Goal: Transaction & Acquisition: Purchase product/service

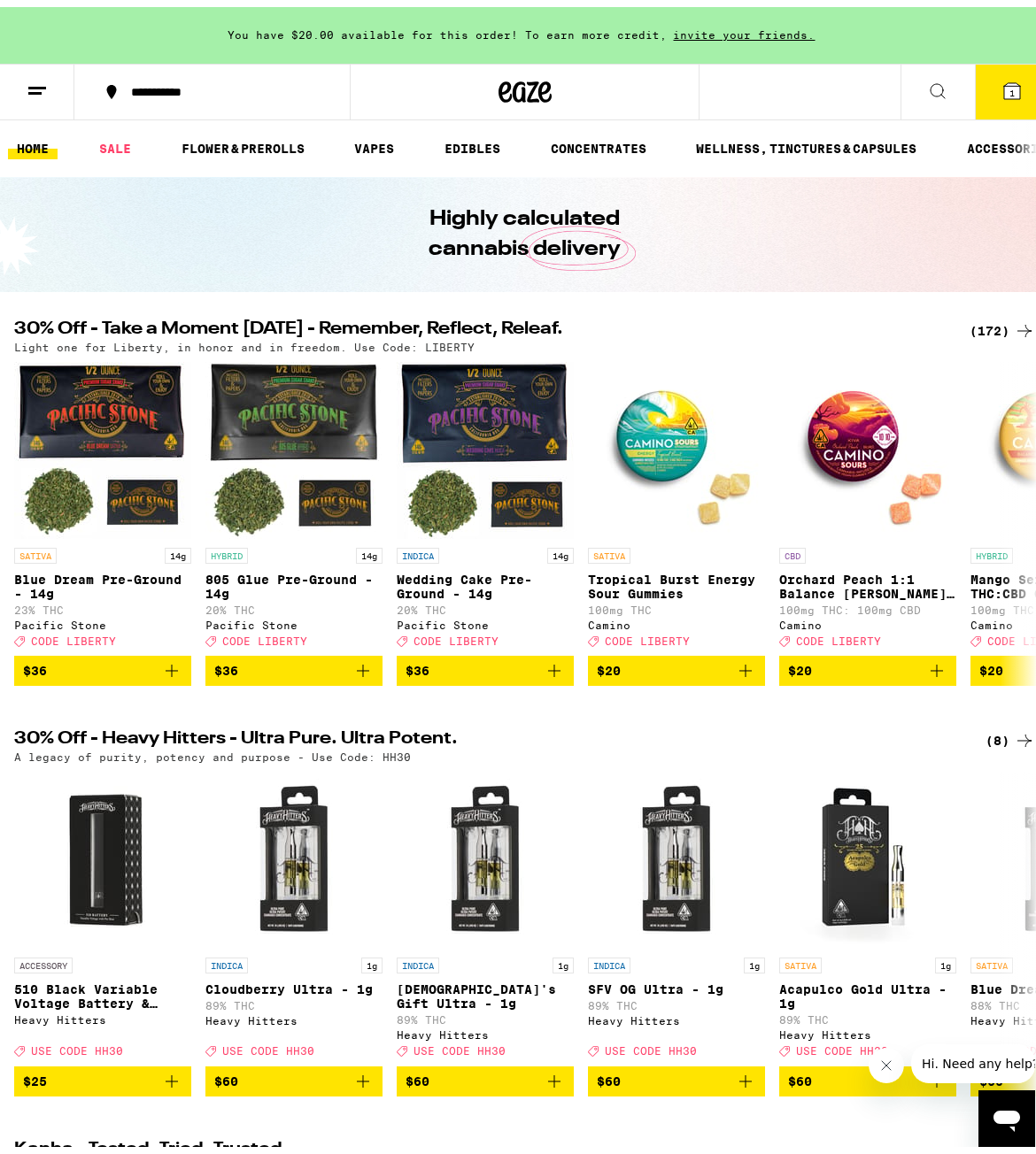
click at [1004, 76] on icon at bounding box center [1012, 84] width 16 height 16
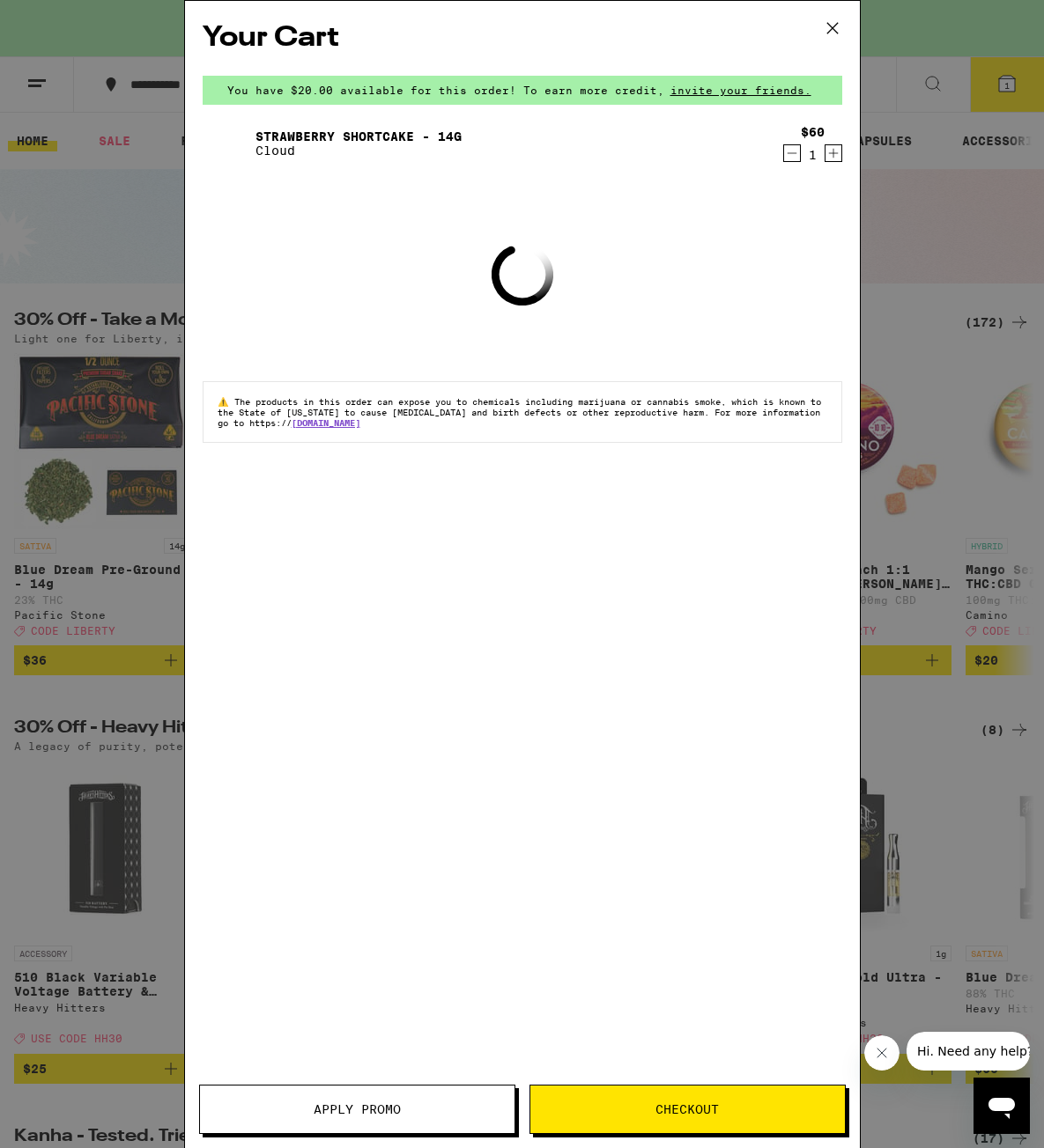
click at [783, 163] on div "Strawberry Shortcake - 14g Cloud $60 1" at bounding box center [522, 143] width 639 height 49
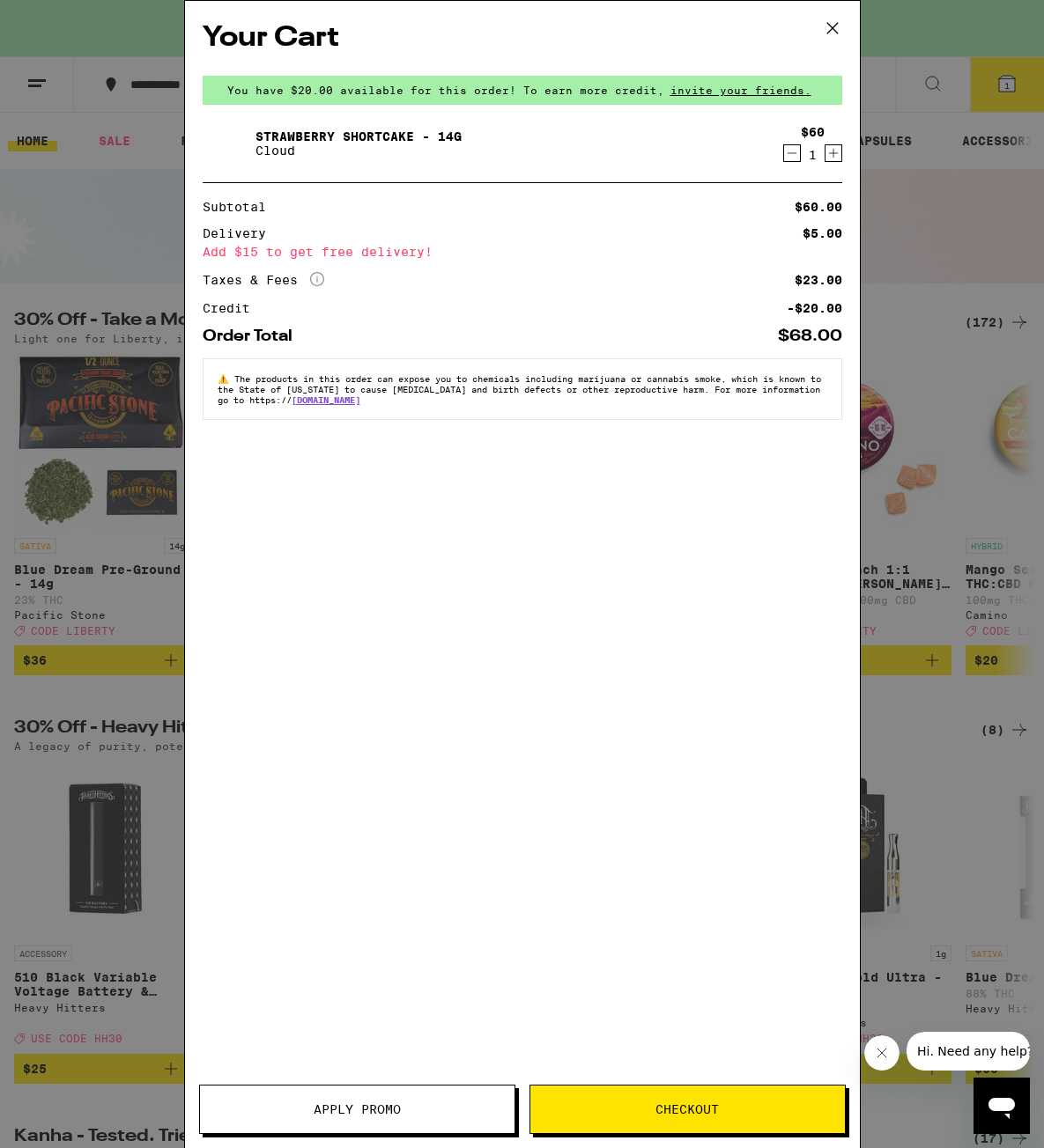
click at [788, 162] on icon "Decrement" at bounding box center [791, 153] width 16 height 21
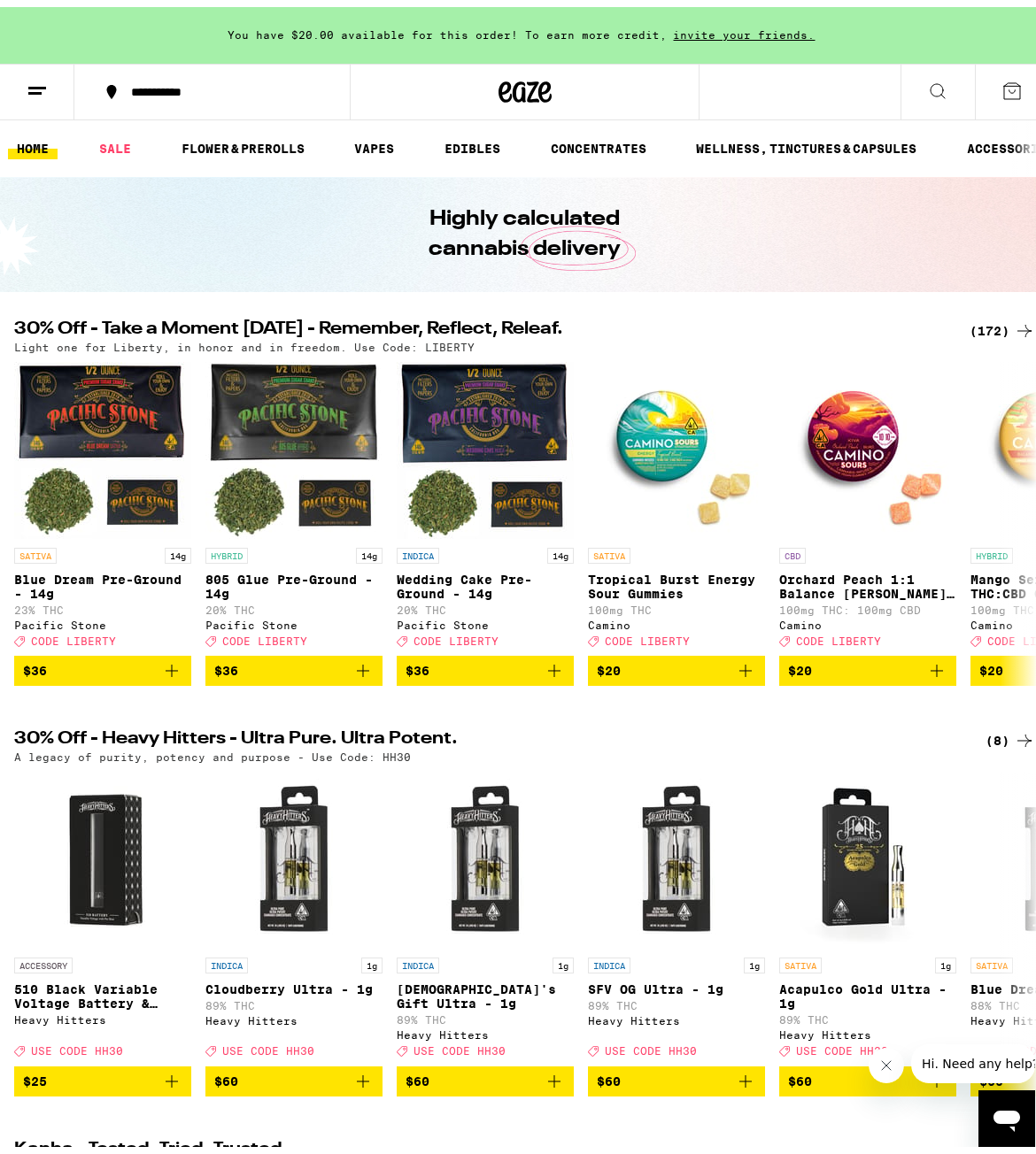
click at [1014, 320] on icon at bounding box center [1025, 324] width 21 height 21
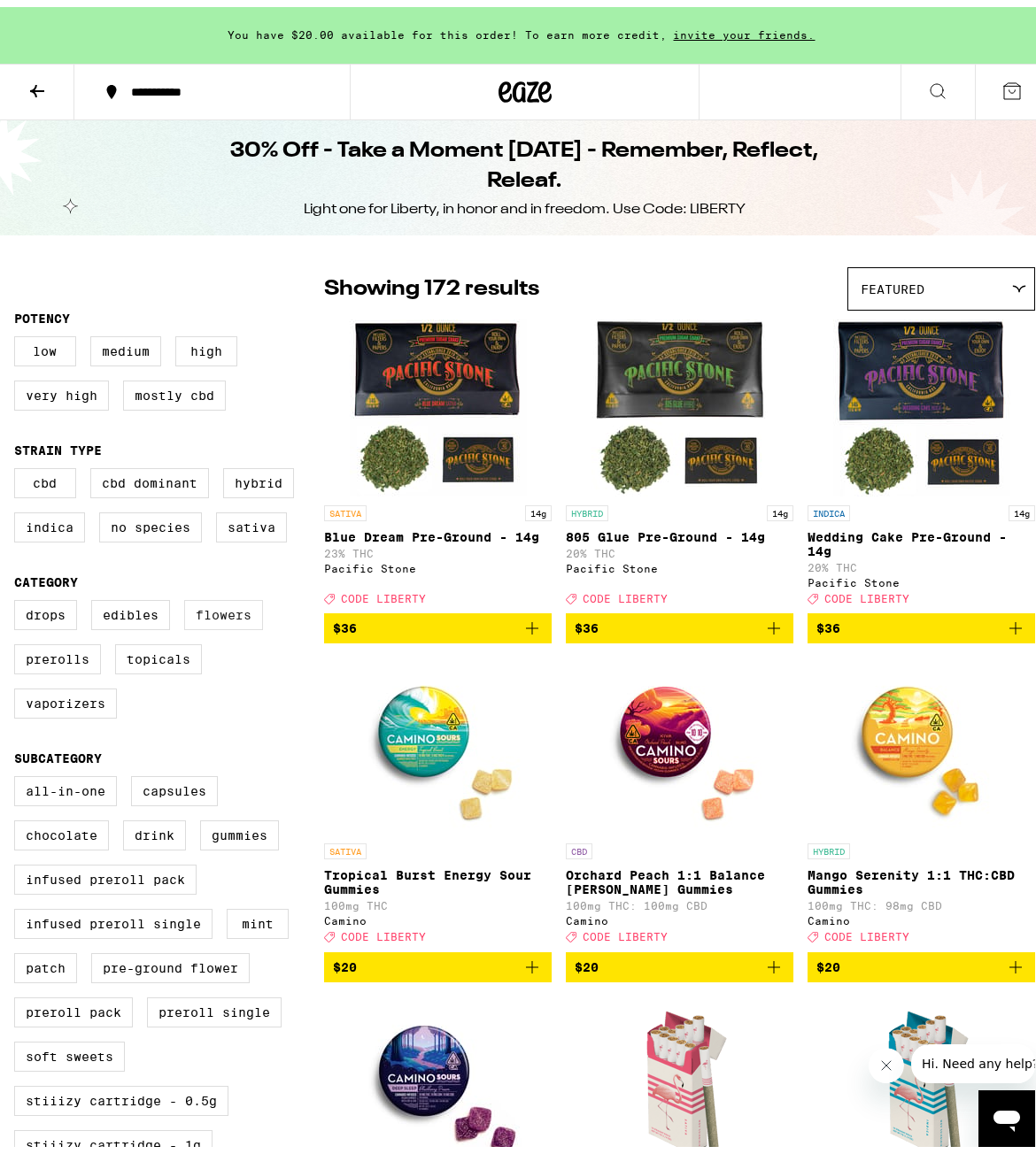
click at [229, 623] on label "Flowers" at bounding box center [223, 608] width 79 height 31
click at [18, 597] on input "Flowers" at bounding box center [18, 596] width 1 height 1
checkbox input "true"
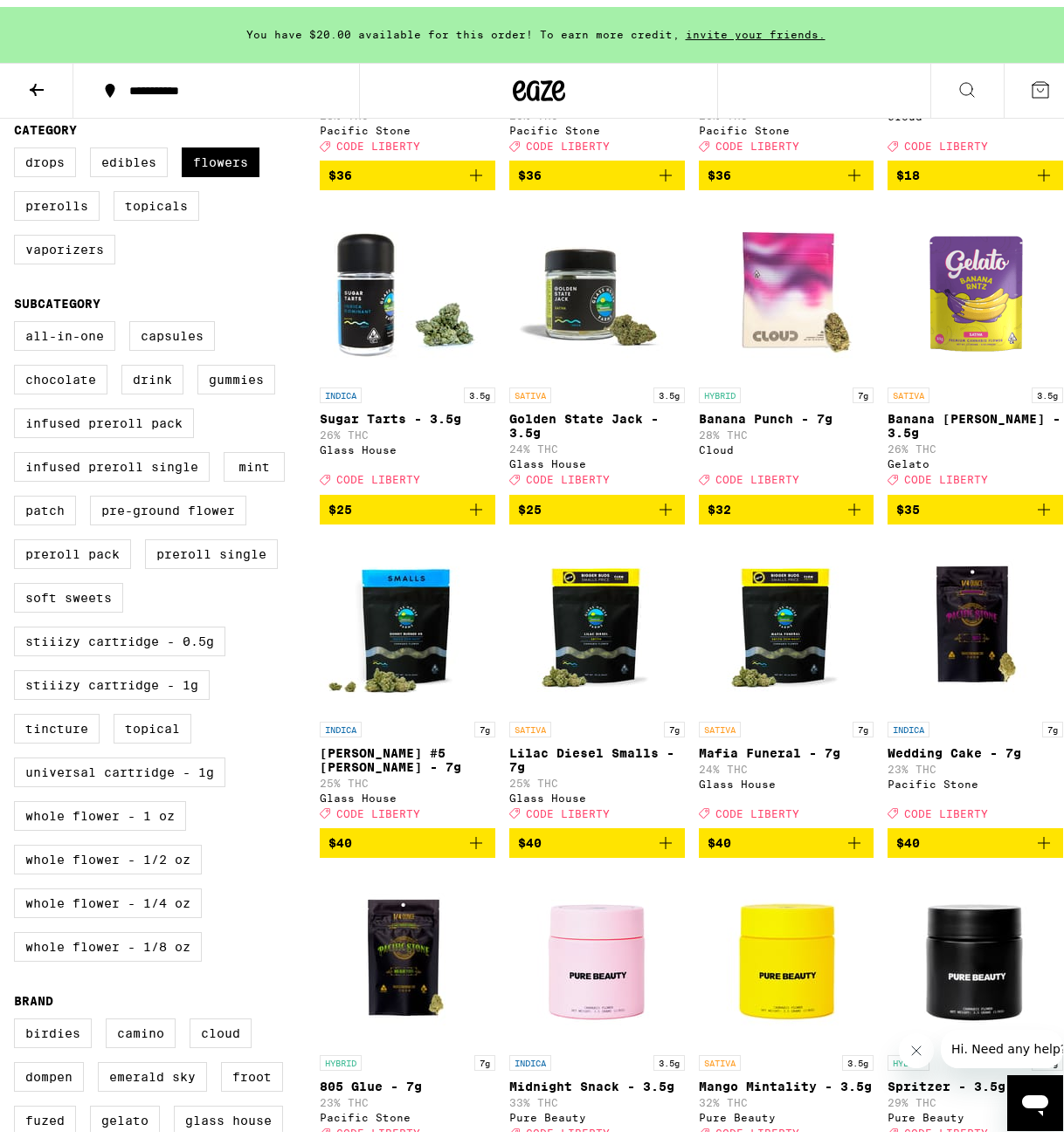
scroll to position [418, 0]
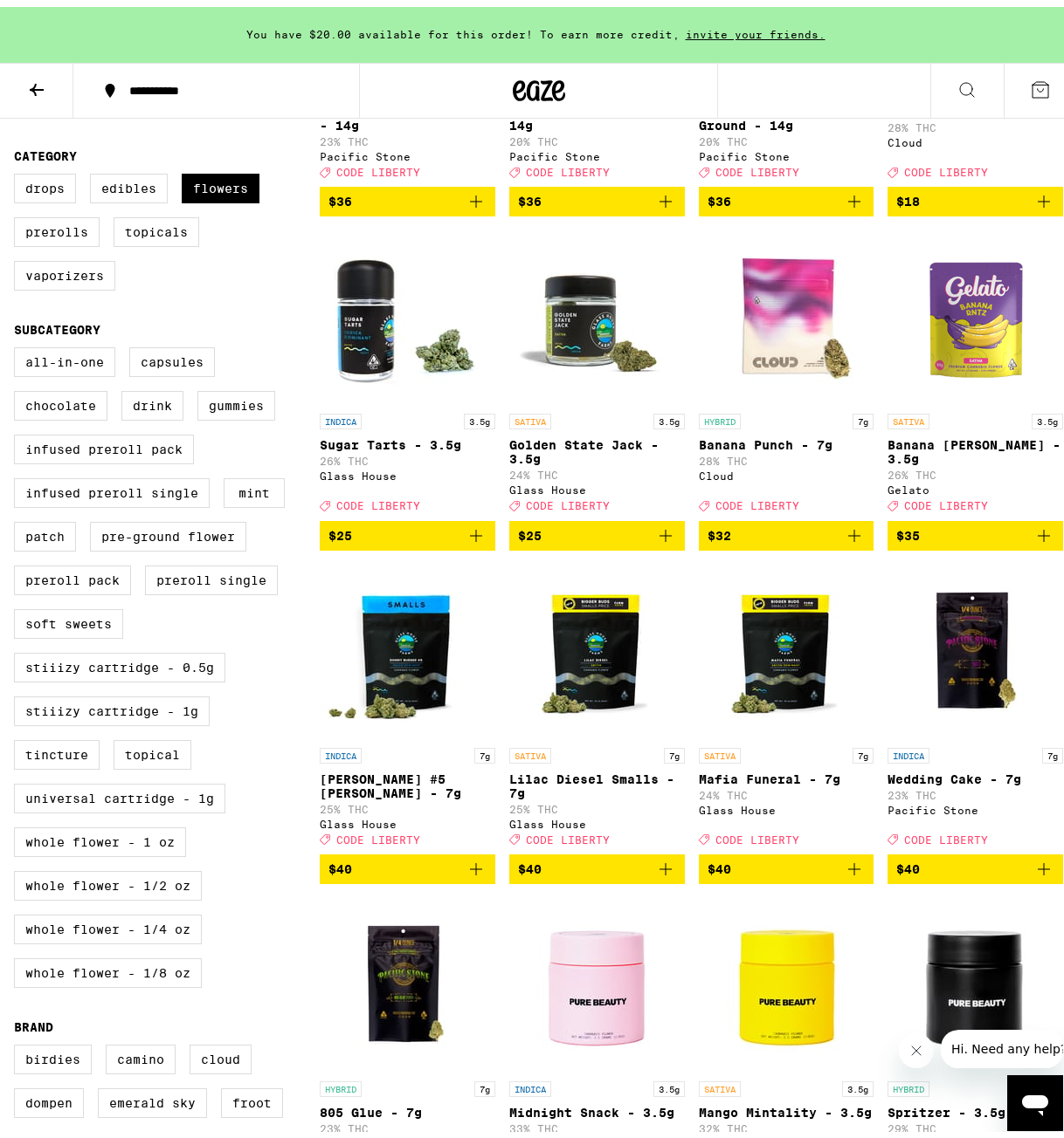
click at [844, 873] on icon "Add to bag" at bounding box center [854, 862] width 21 height 21
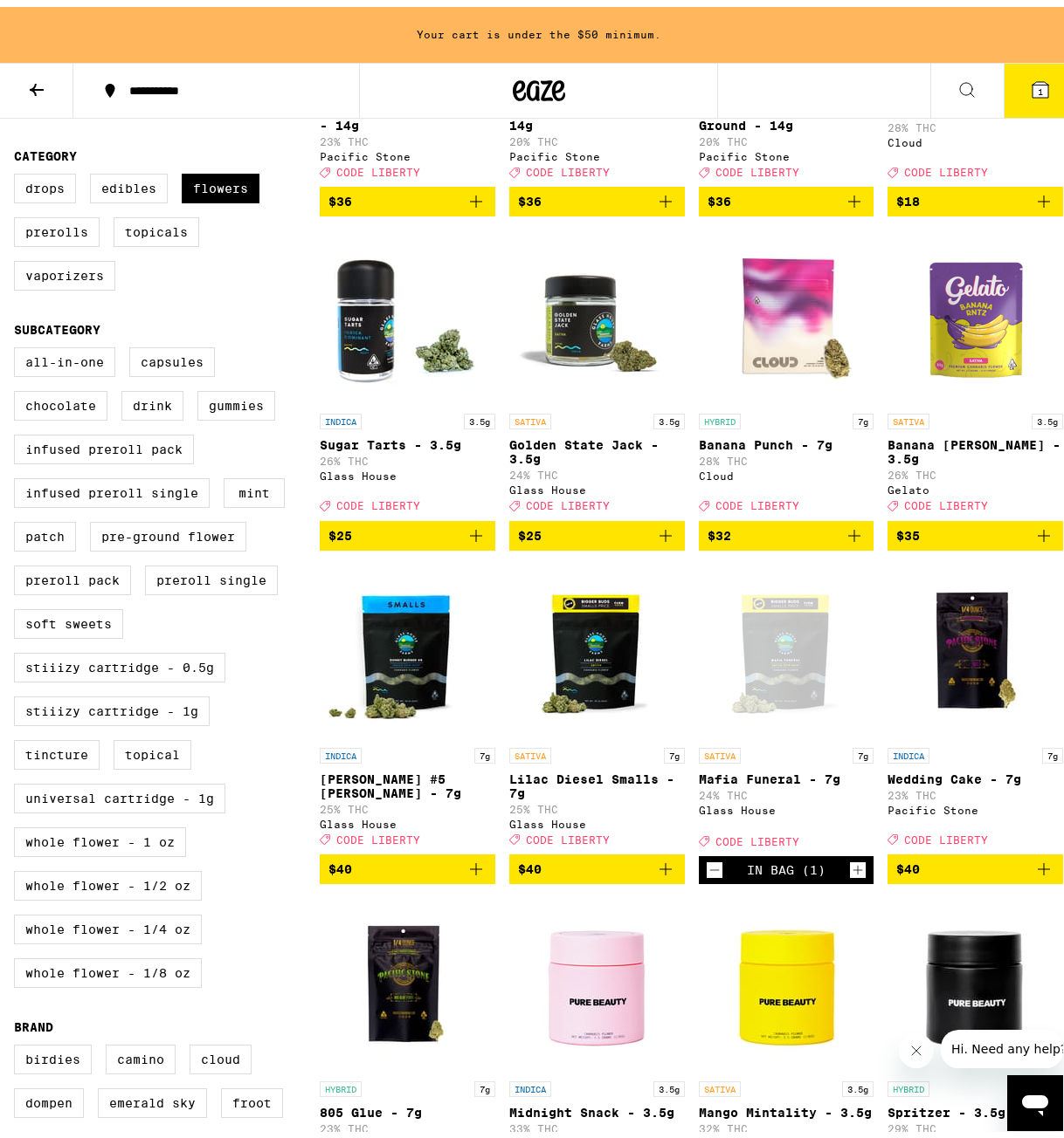
click at [1021, 873] on icon "Add to bag" at bounding box center [1043, 862] width 21 height 21
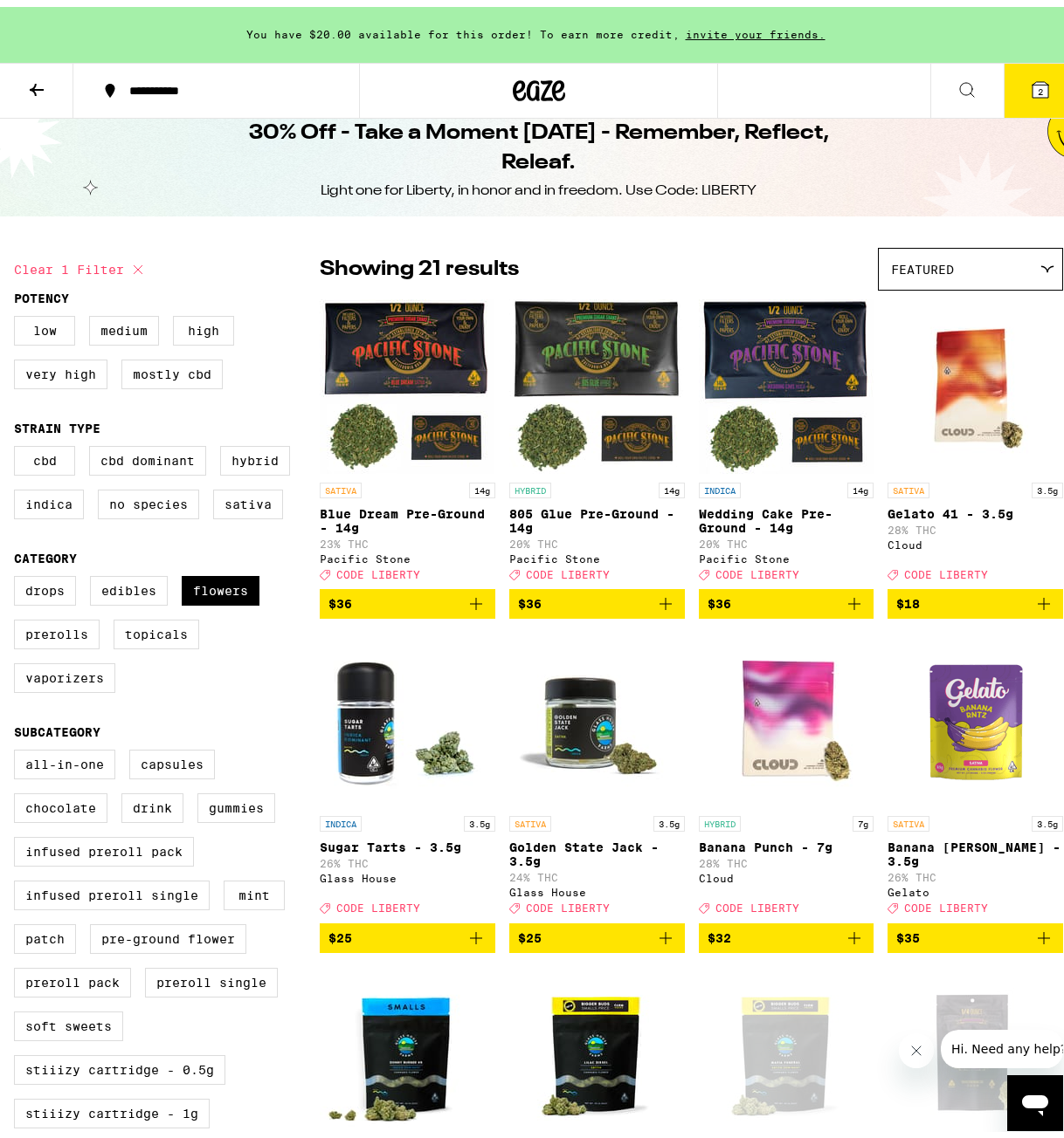
scroll to position [0, 0]
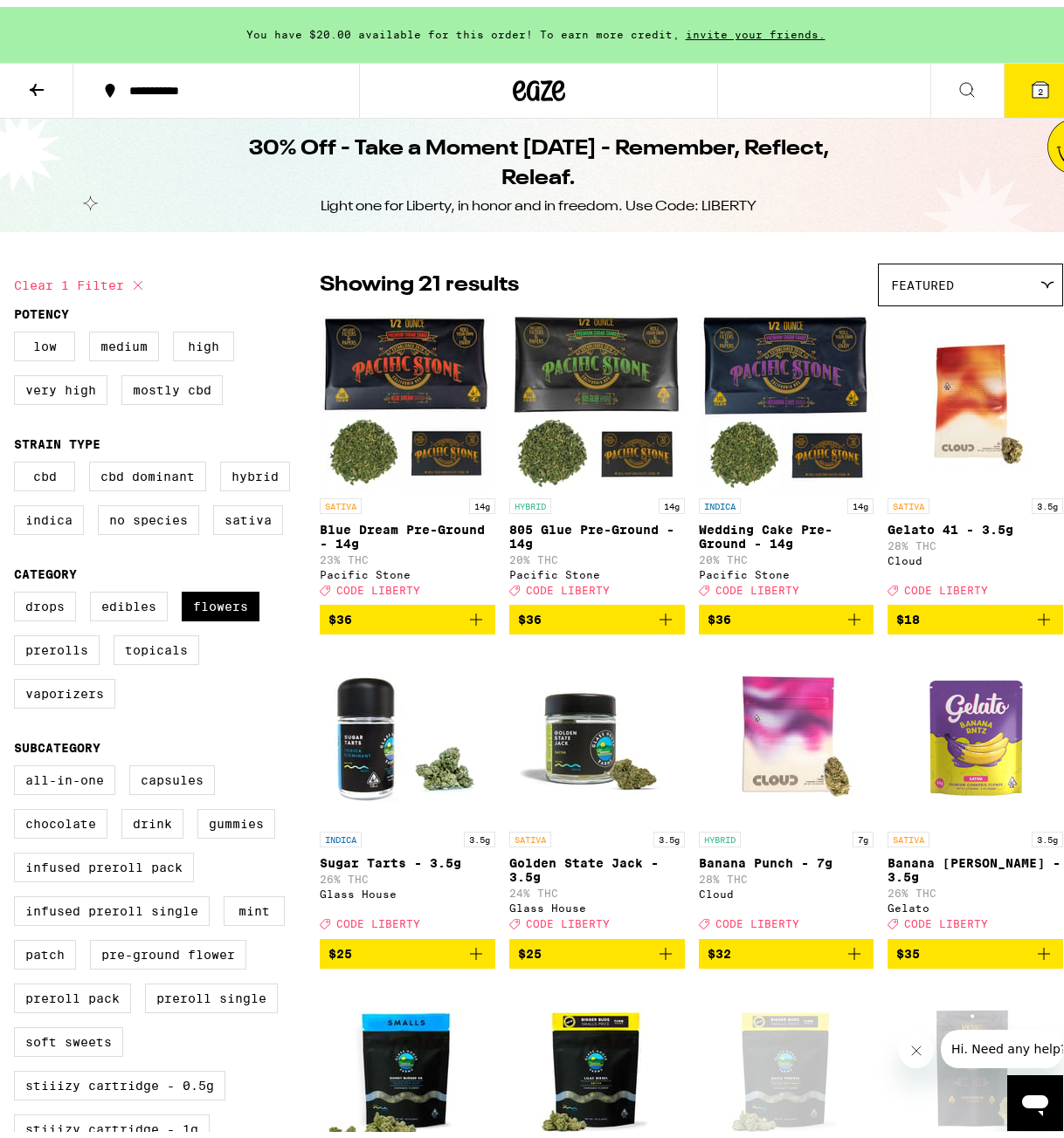
click at [1021, 91] on button "2" at bounding box center [1040, 83] width 73 height 54
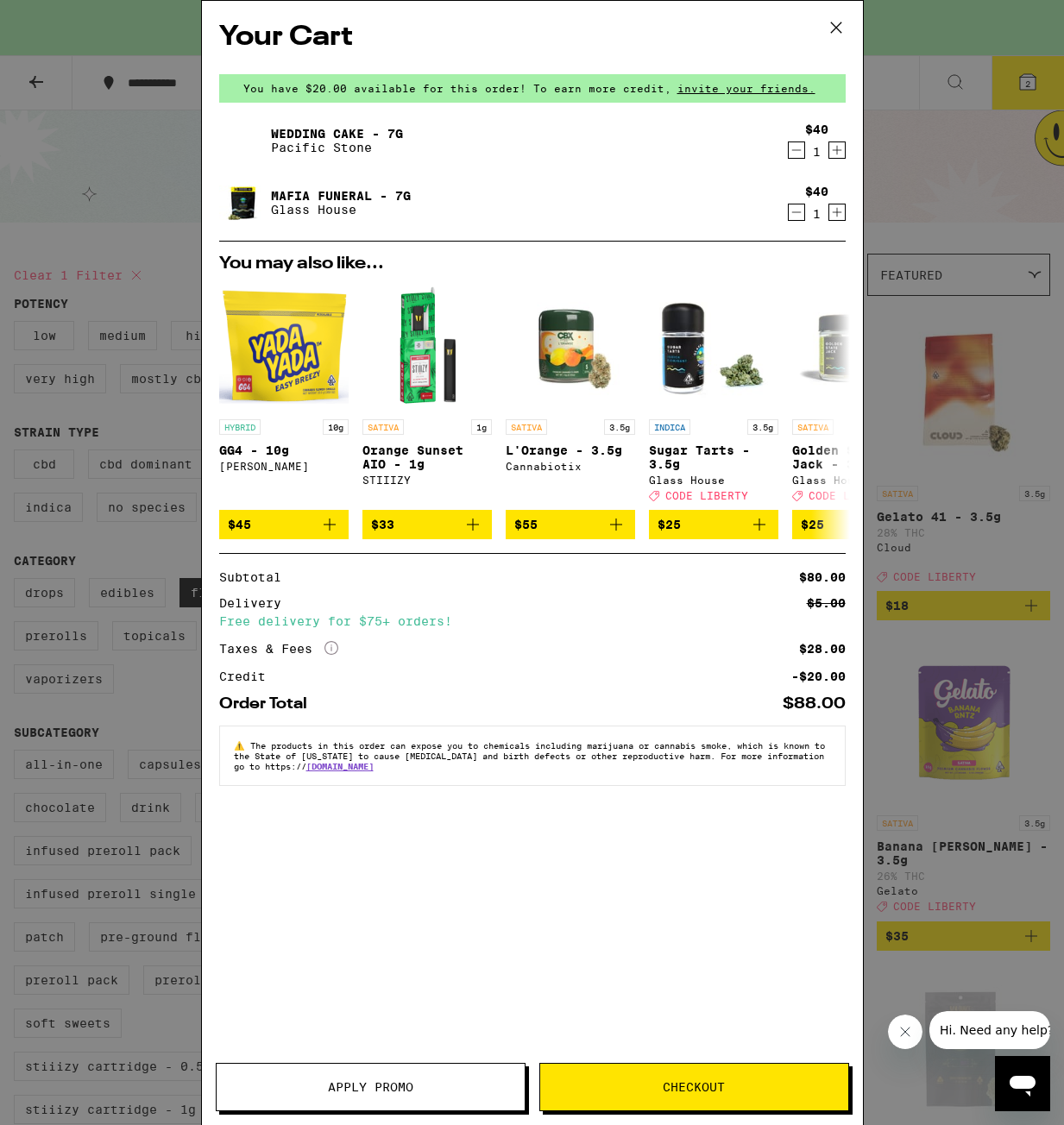
click at [357, 1083] on span "Apply Promo" at bounding box center [370, 1087] width 86 height 12
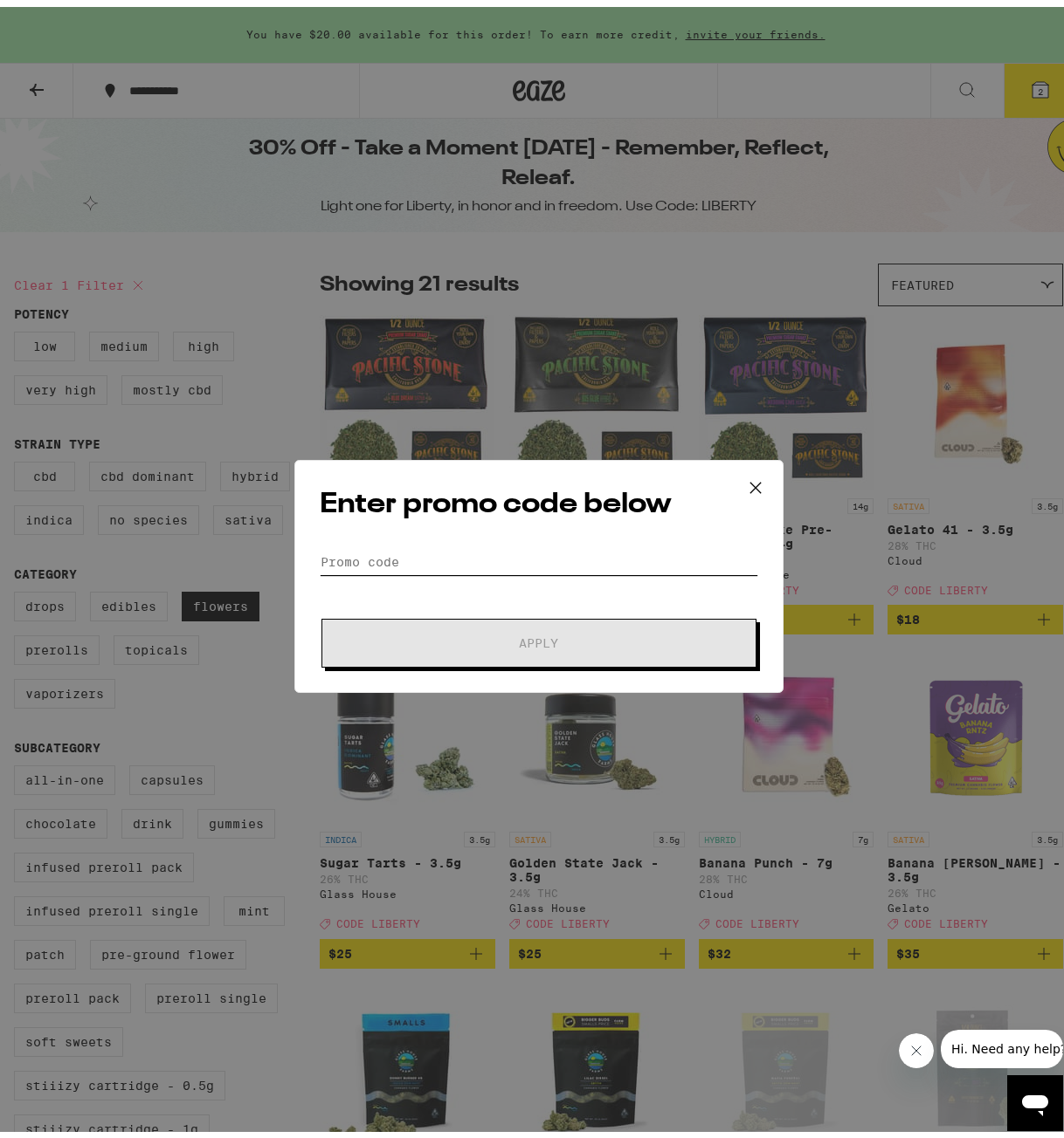
click at [498, 559] on input "Promo Code" at bounding box center [539, 555] width 439 height 26
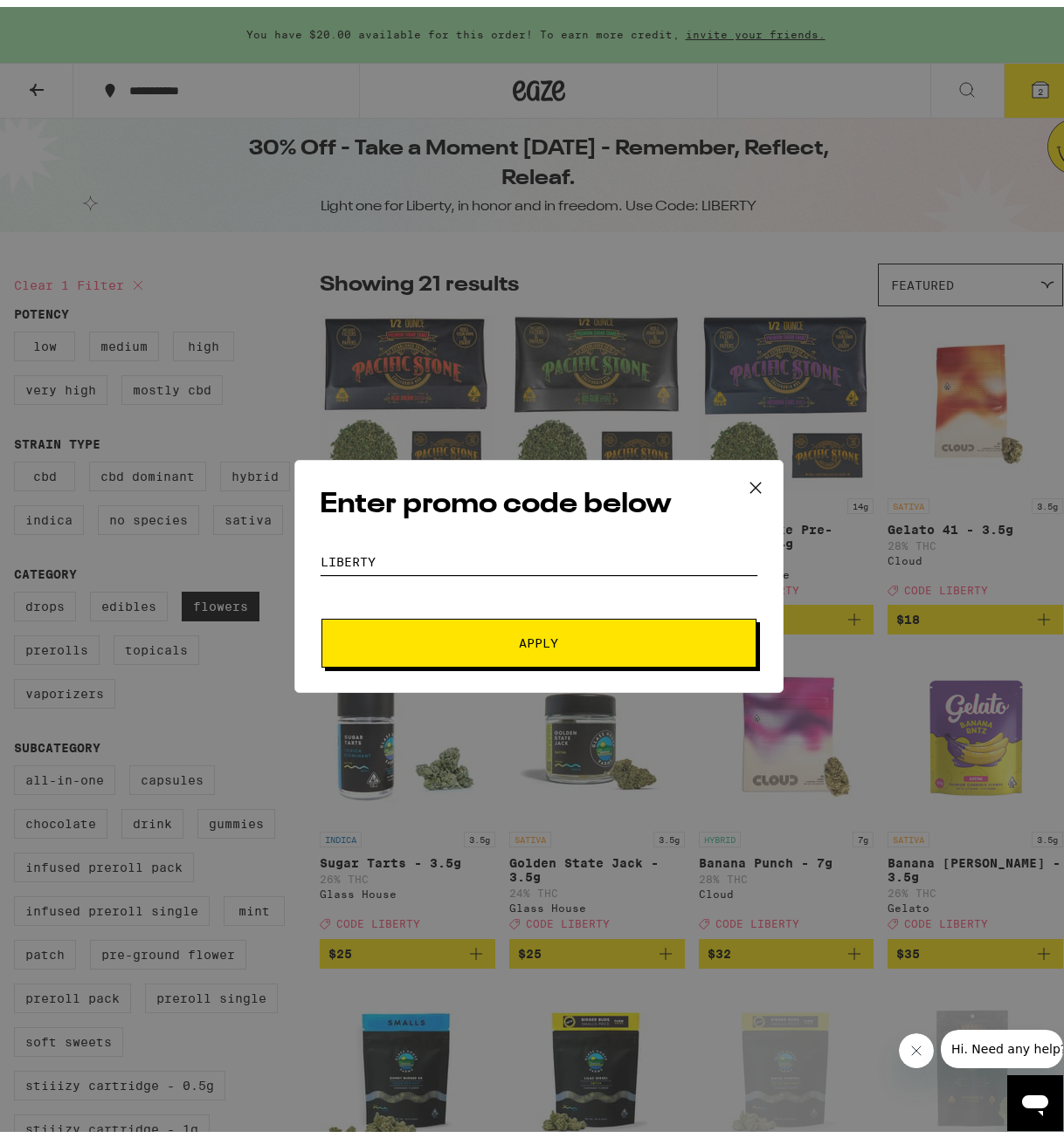
type input "Liberty"
click at [508, 651] on button "Apply" at bounding box center [539, 636] width 435 height 49
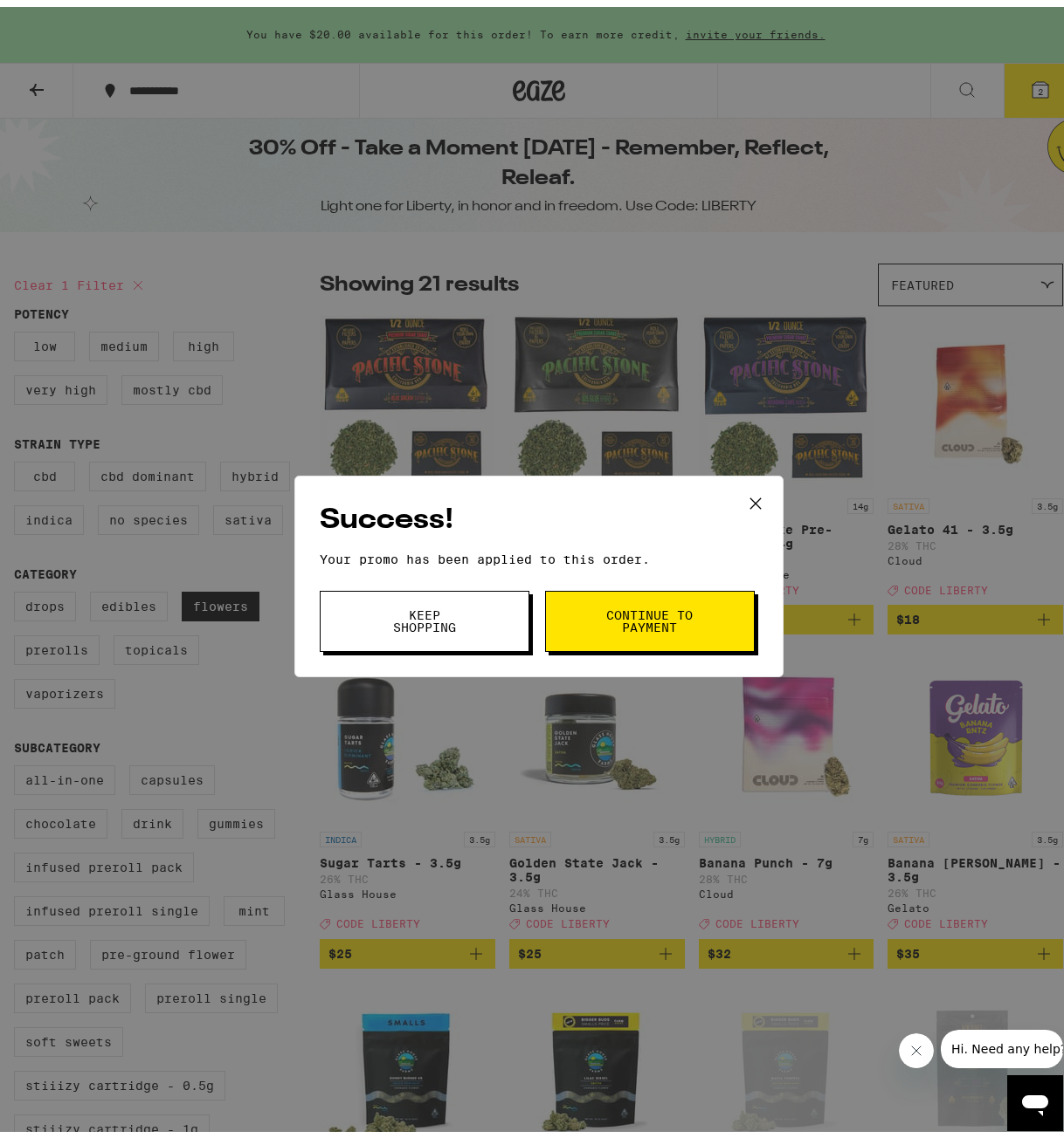
click at [597, 613] on button "Continue to payment" at bounding box center [650, 614] width 210 height 61
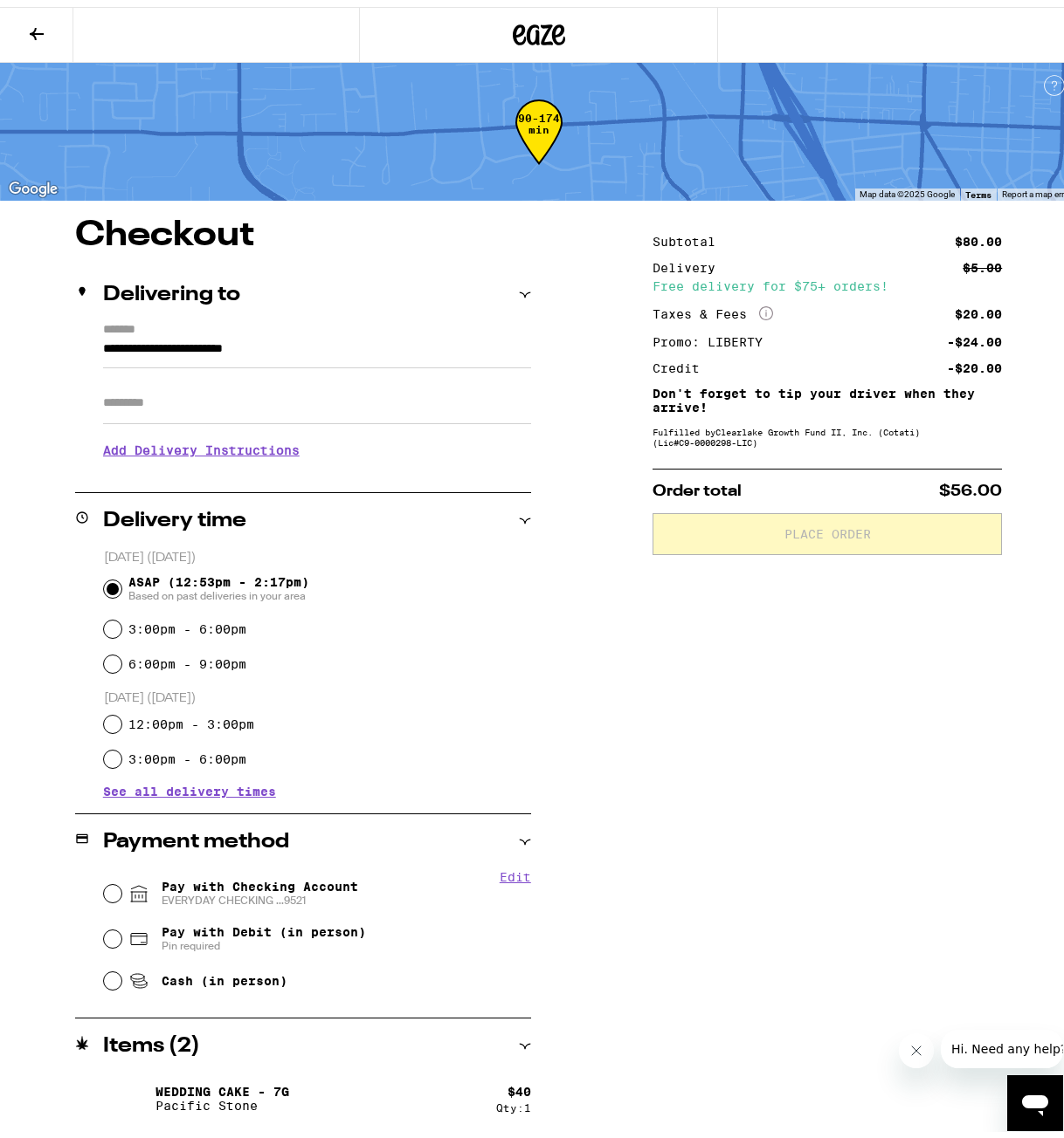
click at [43, 23] on icon at bounding box center [37, 27] width 21 height 21
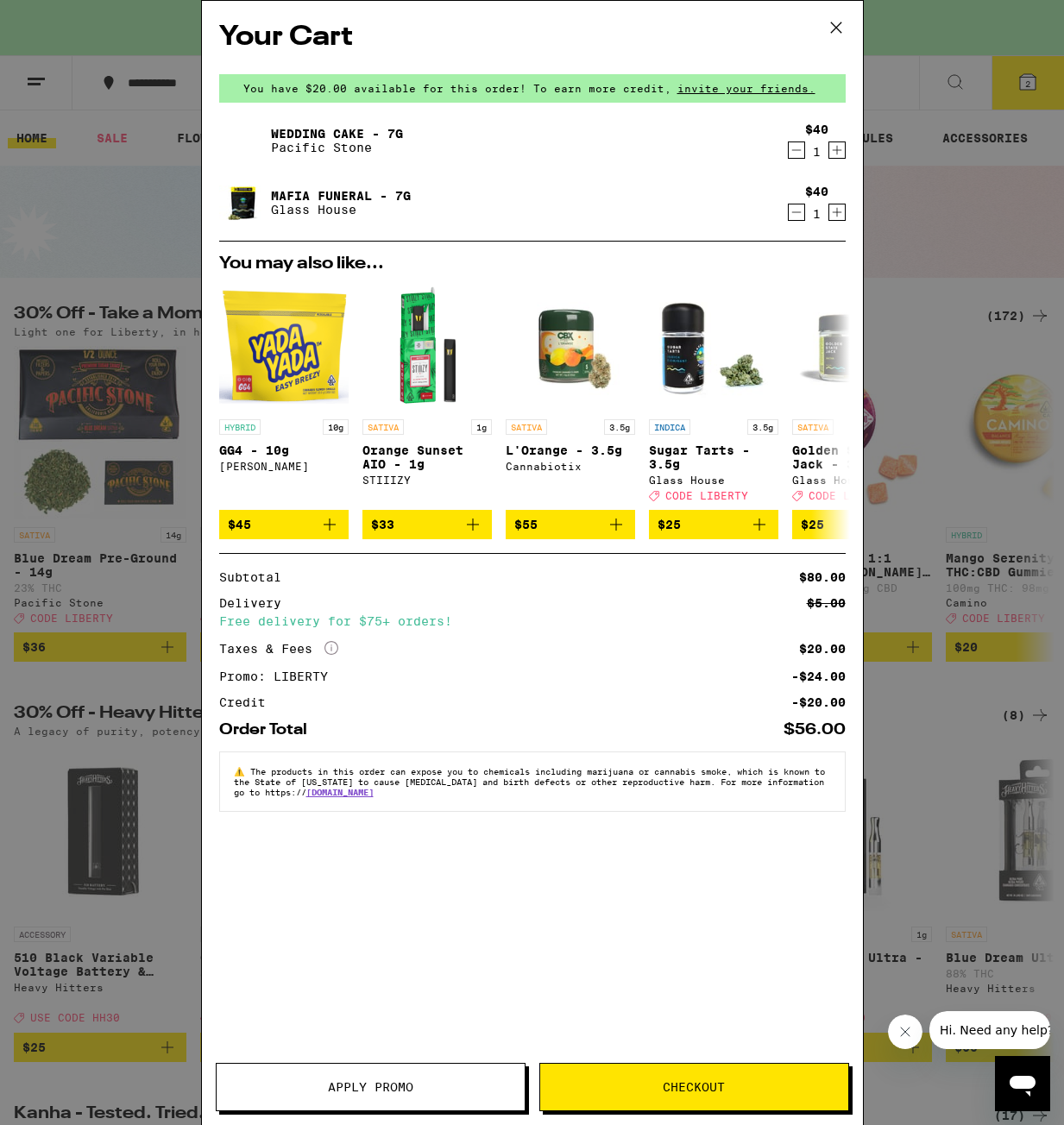
click at [827, 24] on icon at bounding box center [837, 28] width 26 height 26
